Goal: Task Accomplishment & Management: Use online tool/utility

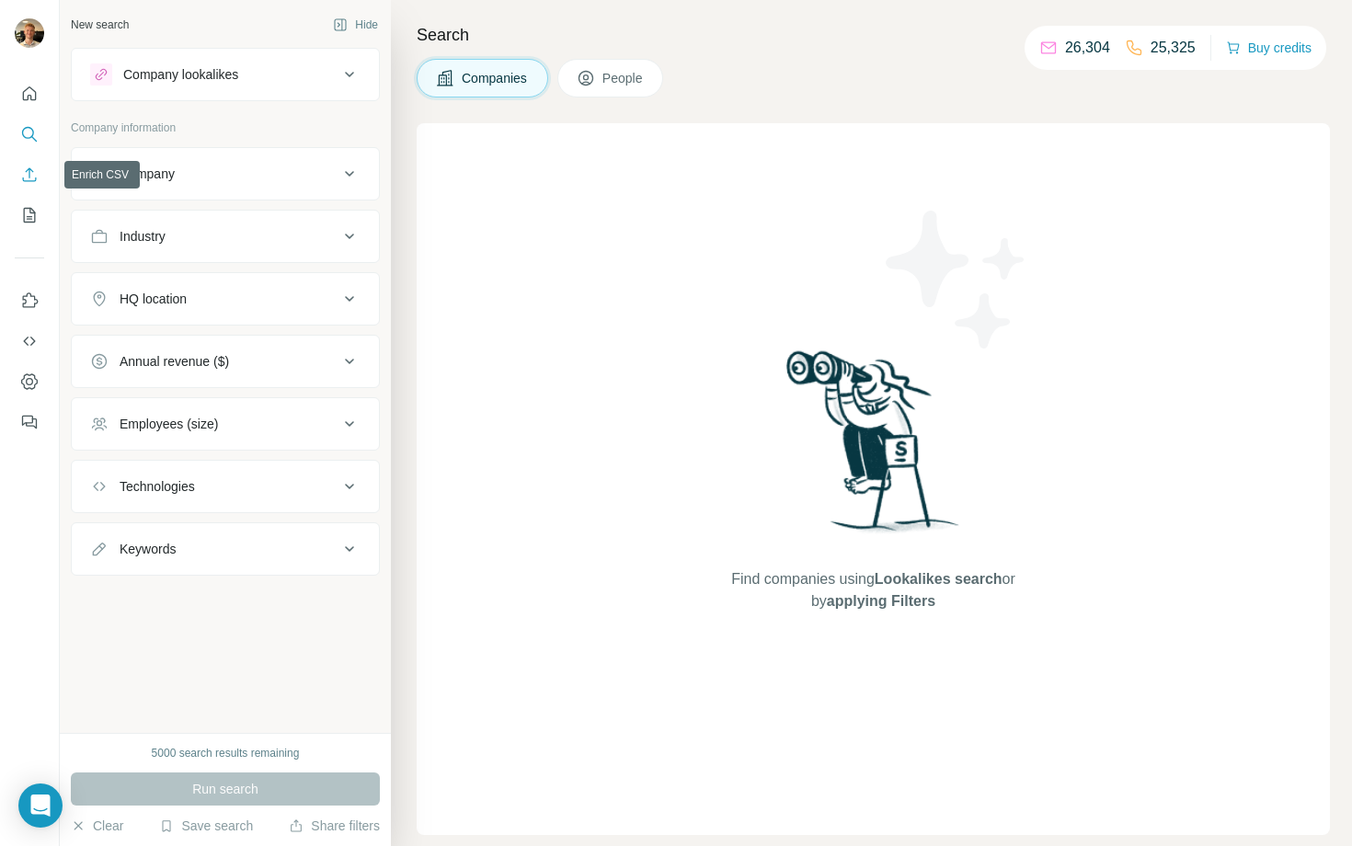
click at [25, 177] on icon "Enrich CSV" at bounding box center [29, 175] width 18 height 18
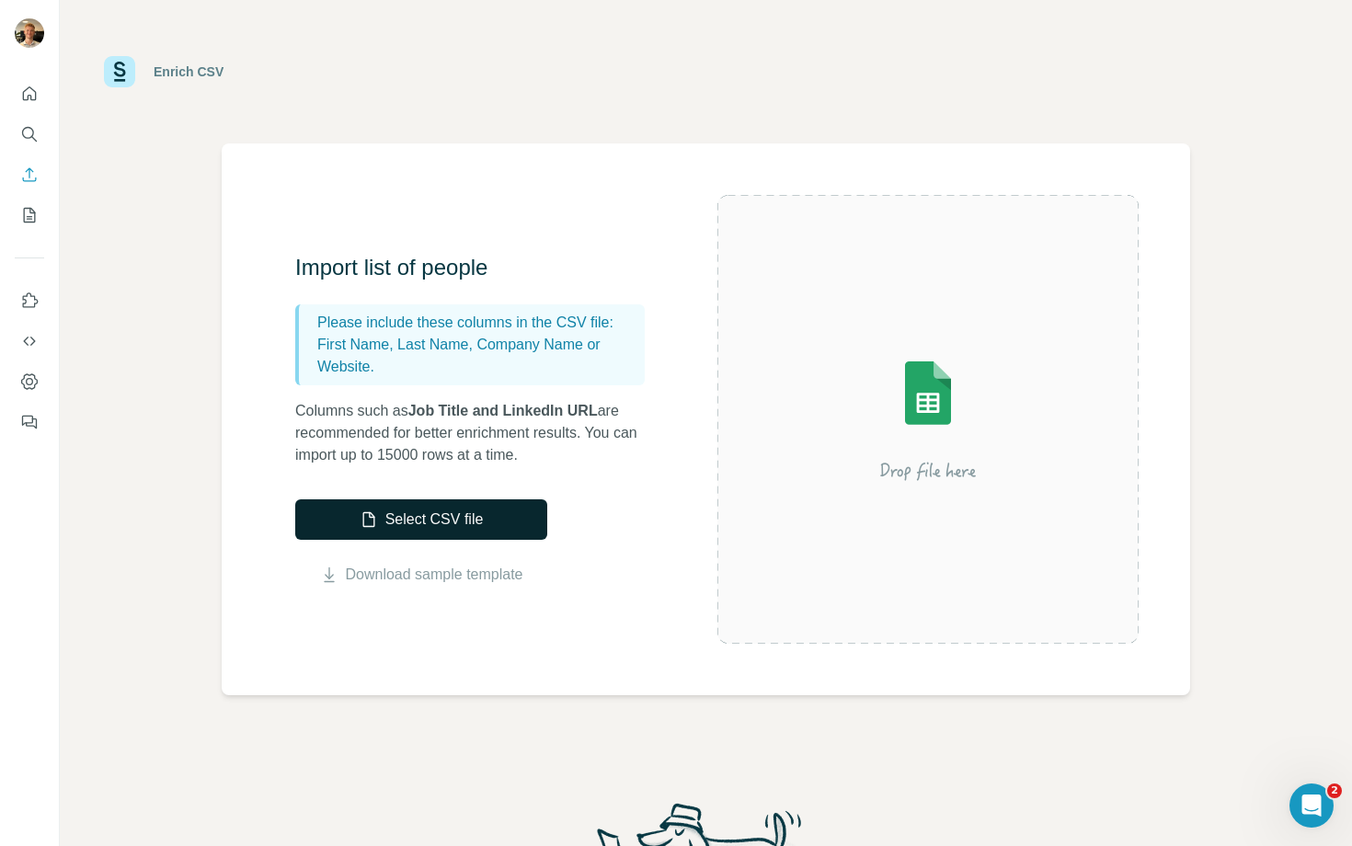
click at [393, 515] on button "Select CSV file" at bounding box center [421, 519] width 252 height 40
click at [34, 147] on button "Search" at bounding box center [29, 134] width 29 height 33
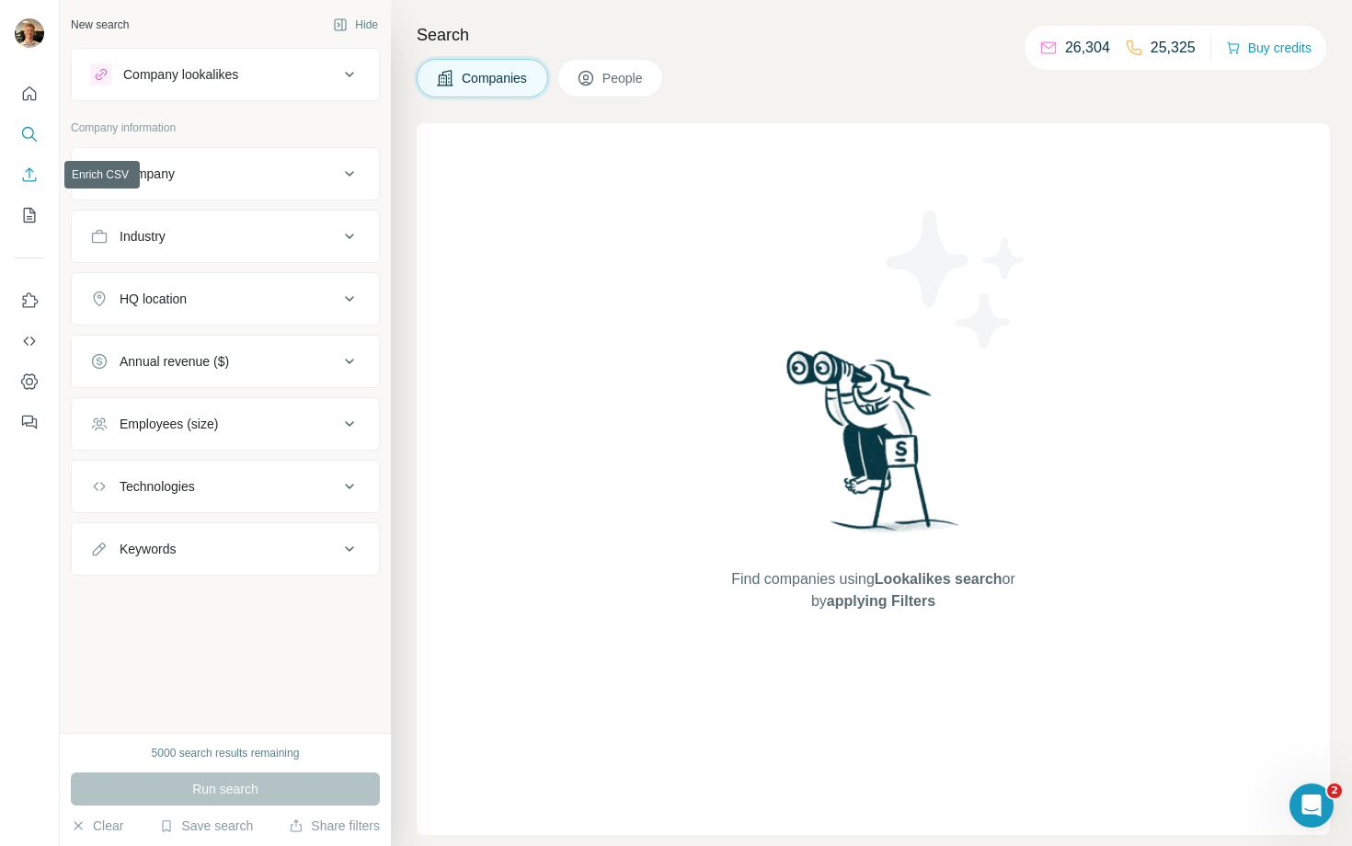
click at [28, 178] on icon "Enrich CSV" at bounding box center [29, 175] width 18 height 18
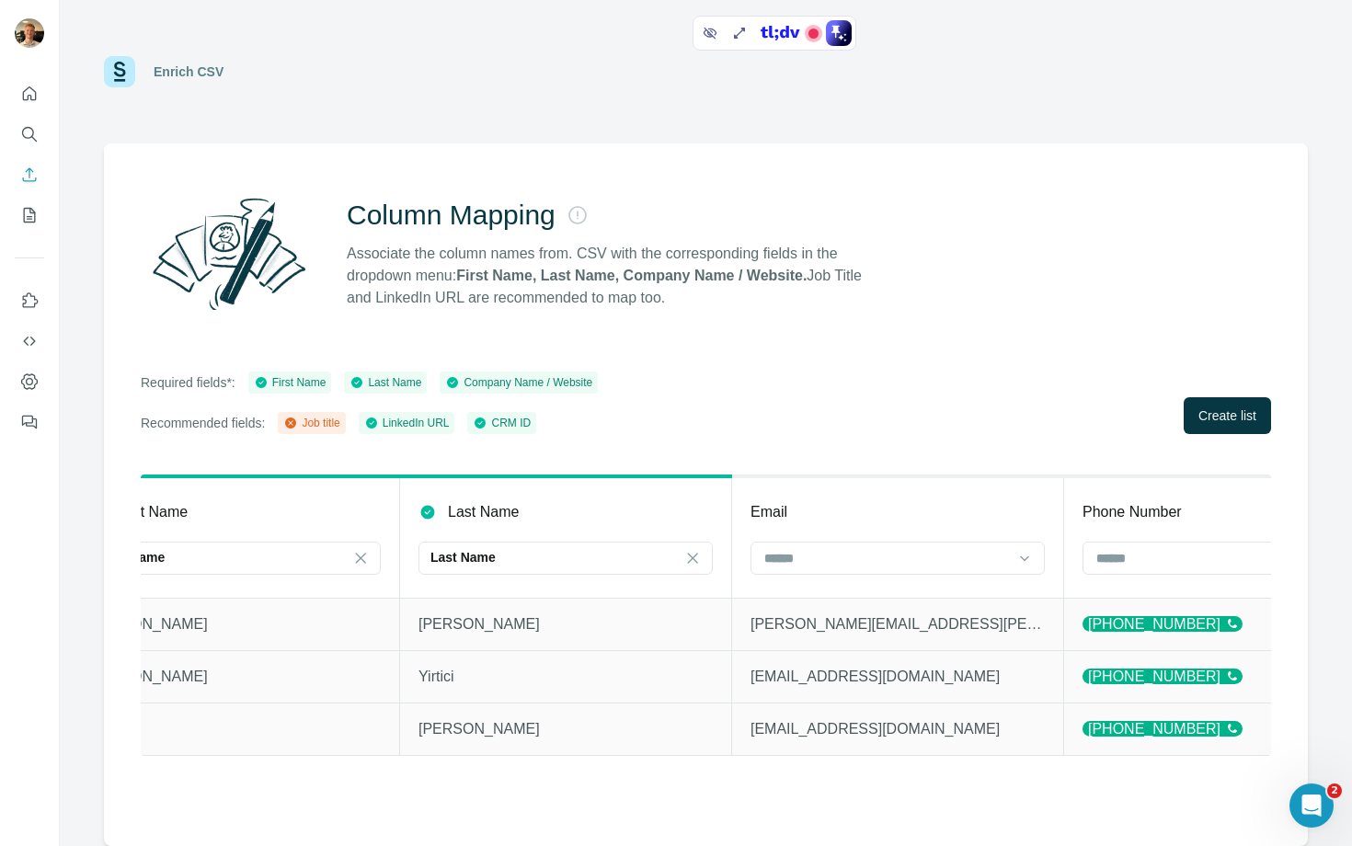
scroll to position [0, 396]
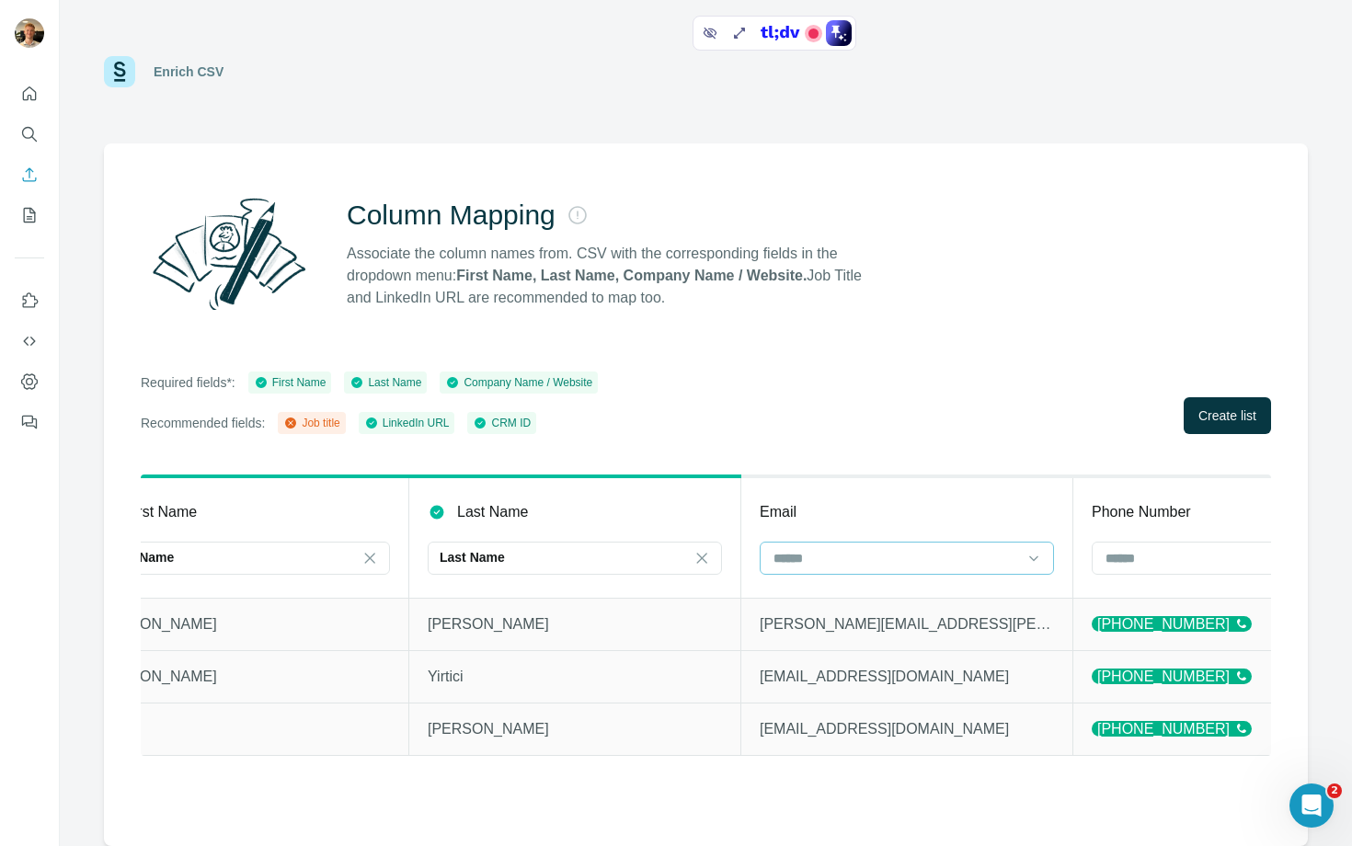
click at [853, 567] on input at bounding box center [895, 558] width 248 height 20
click at [862, 567] on div at bounding box center [895, 557] width 248 height 31
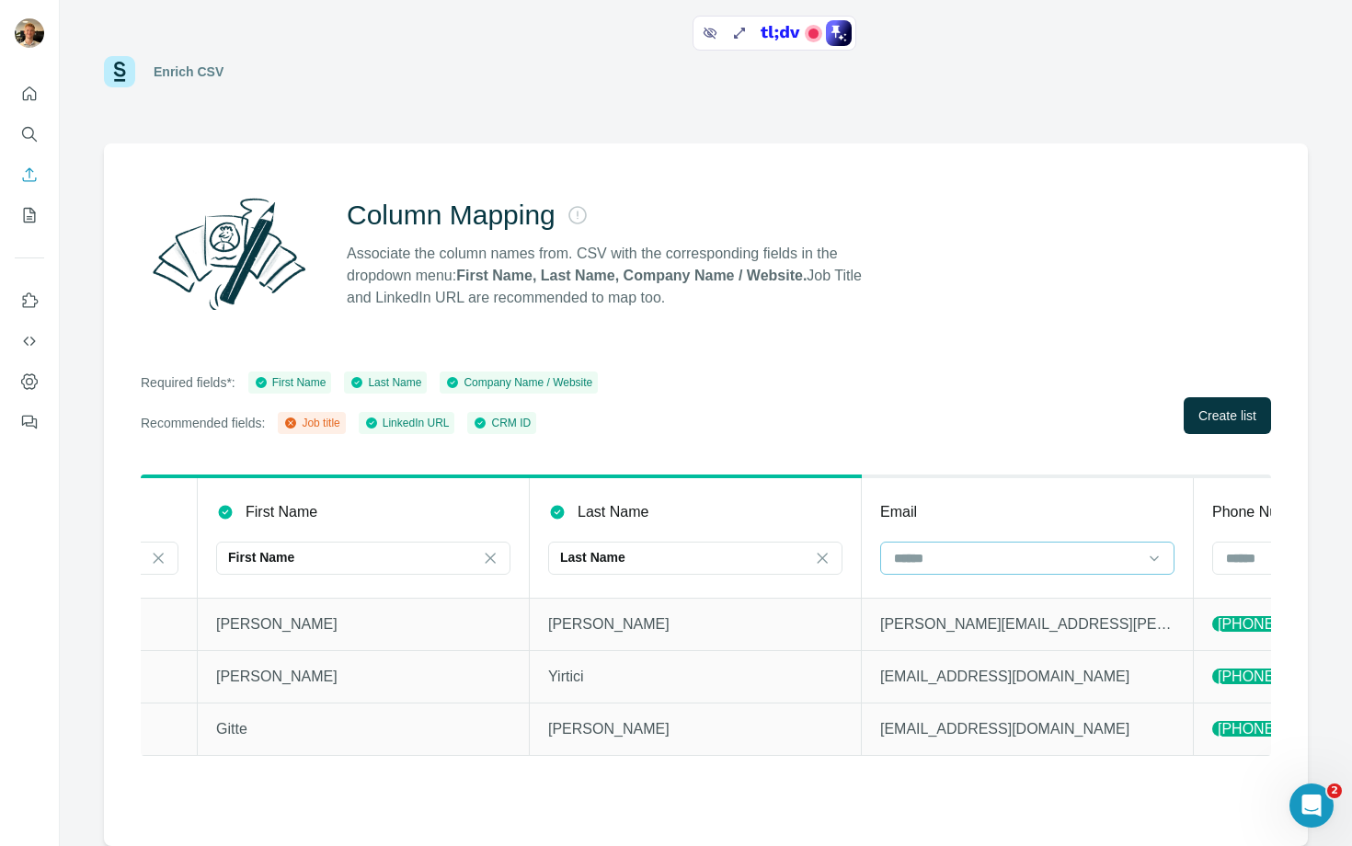
scroll to position [0, 0]
